Goal: Information Seeking & Learning: Learn about a topic

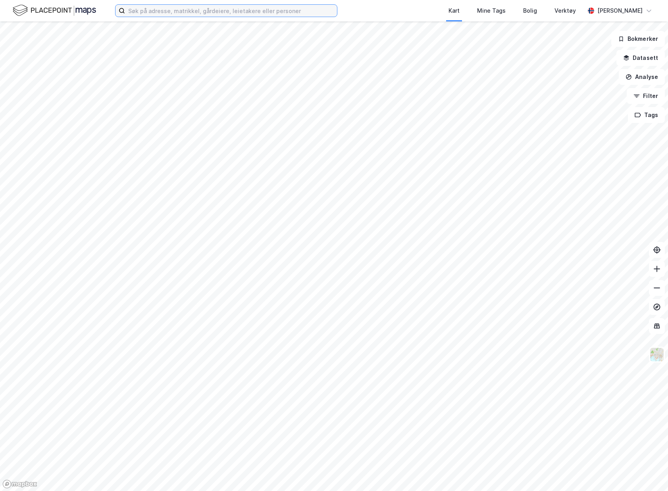
click at [204, 12] on input at bounding box center [231, 11] width 212 height 12
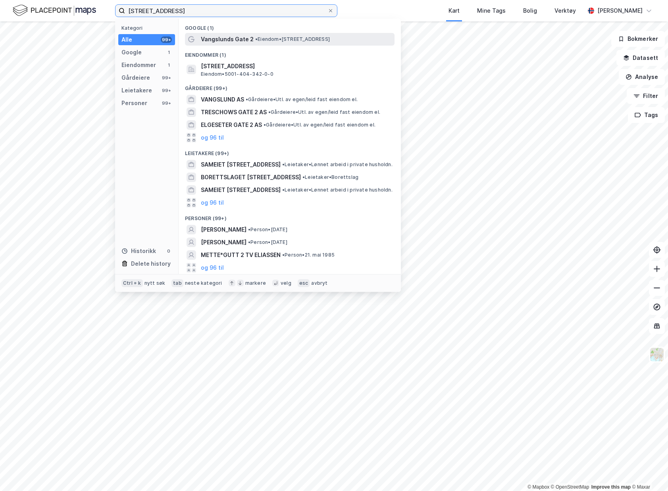
type input "[STREET_ADDRESS]"
click at [225, 41] on span "Vangslunds Gate 2" at bounding box center [227, 40] width 53 height 10
